Goal: Check status: Check status

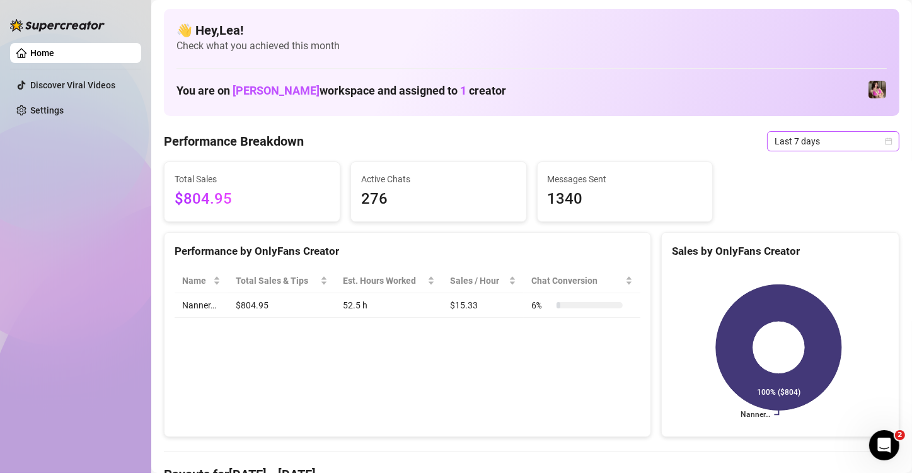
click at [874, 139] on span "Last 7 days" at bounding box center [833, 141] width 117 height 19
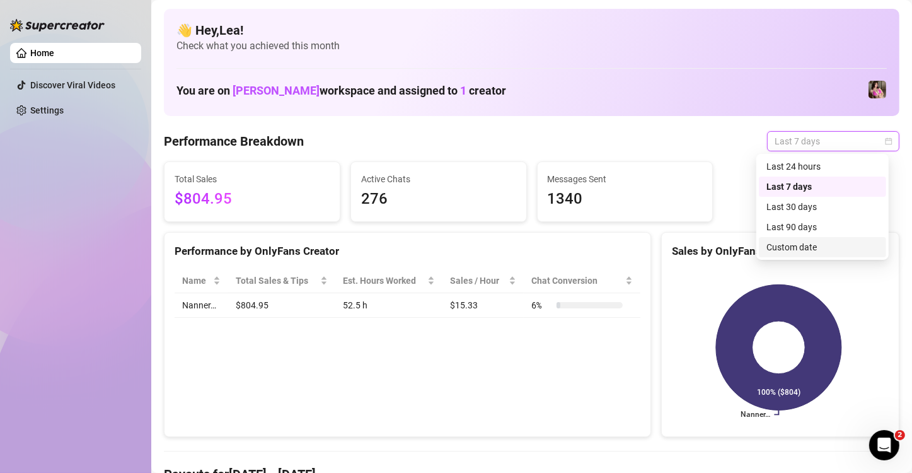
click at [800, 249] on div "Custom date" at bounding box center [822, 247] width 112 height 14
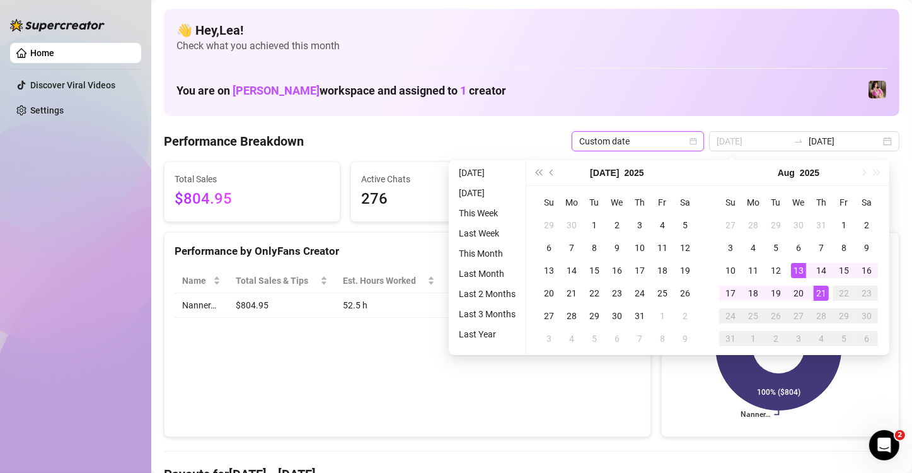
type input "[DATE]"
click at [819, 292] on div "21" at bounding box center [821, 293] width 15 height 15
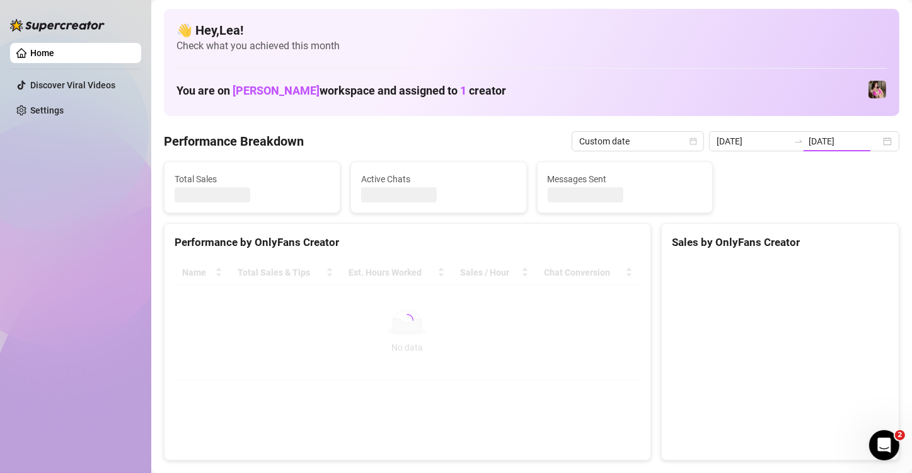
type input "[DATE]"
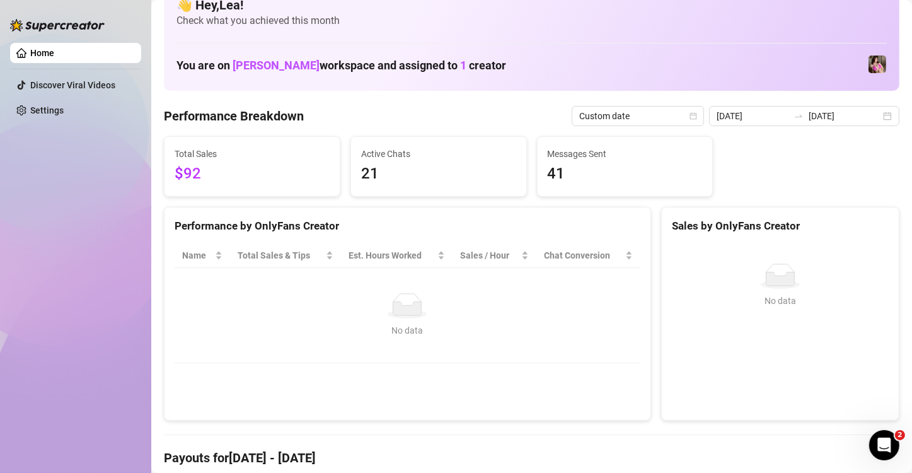
scroll to position [21, 0]
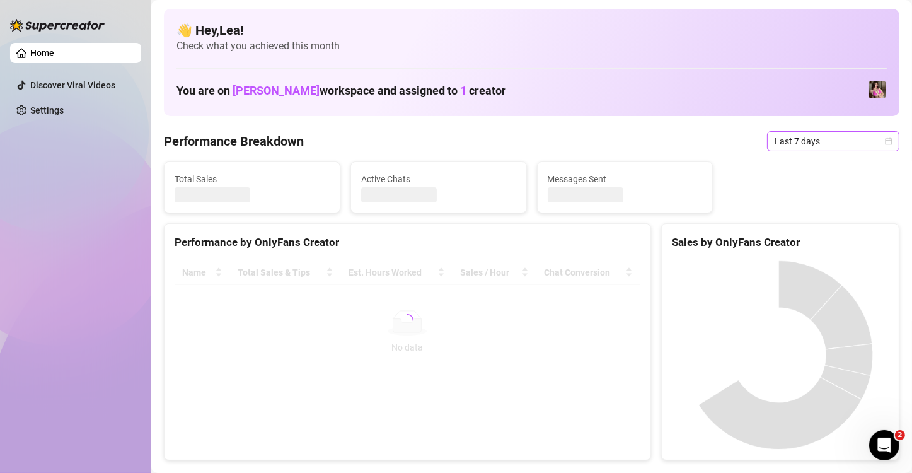
click at [886, 139] on icon "calendar" at bounding box center [889, 140] width 7 height 7
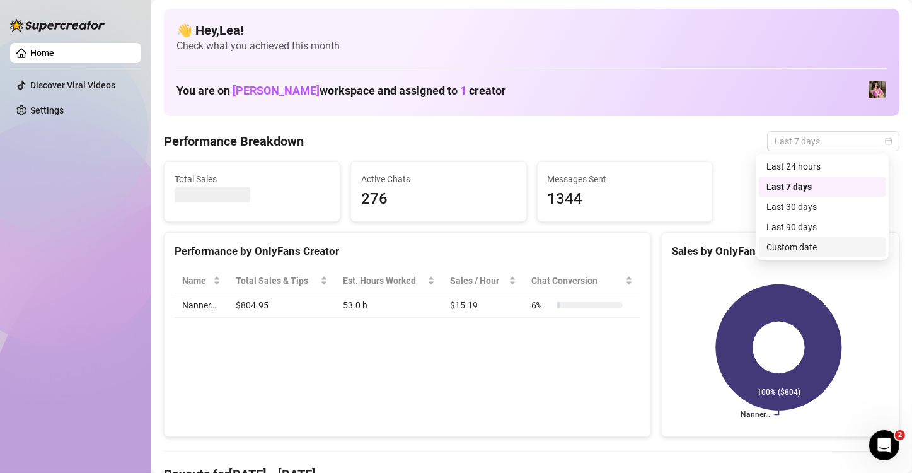
click at [809, 245] on div "Custom date" at bounding box center [822, 247] width 112 height 14
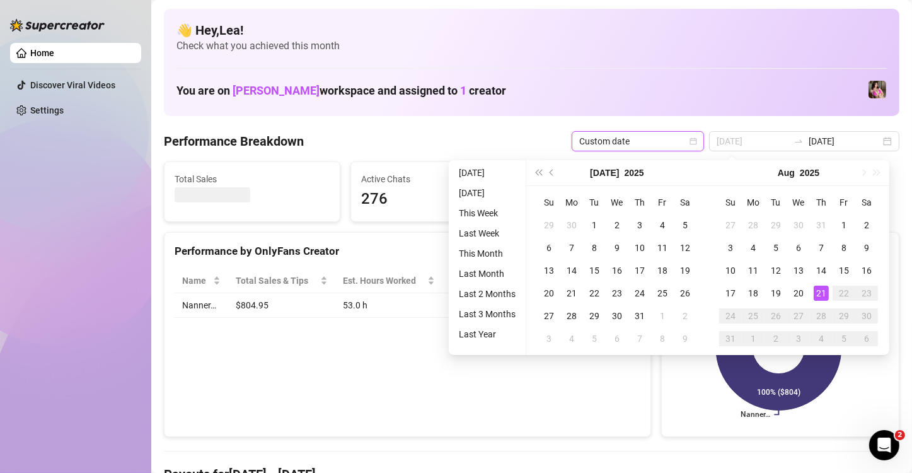
type input "[DATE]"
click at [818, 296] on div "21" at bounding box center [821, 293] width 15 height 15
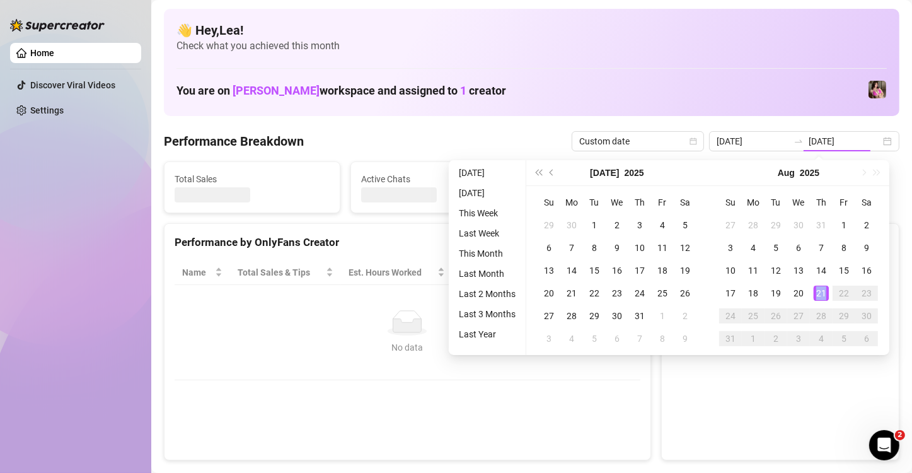
type input "[DATE]"
